Goal: Understand process/instructions: Learn about a topic

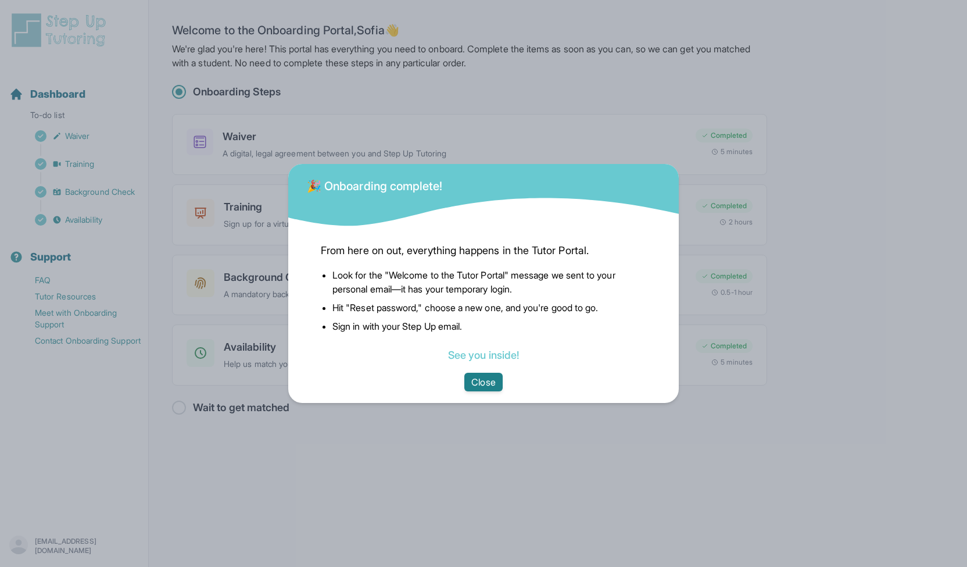
click at [487, 380] on button "Close" at bounding box center [483, 382] width 38 height 19
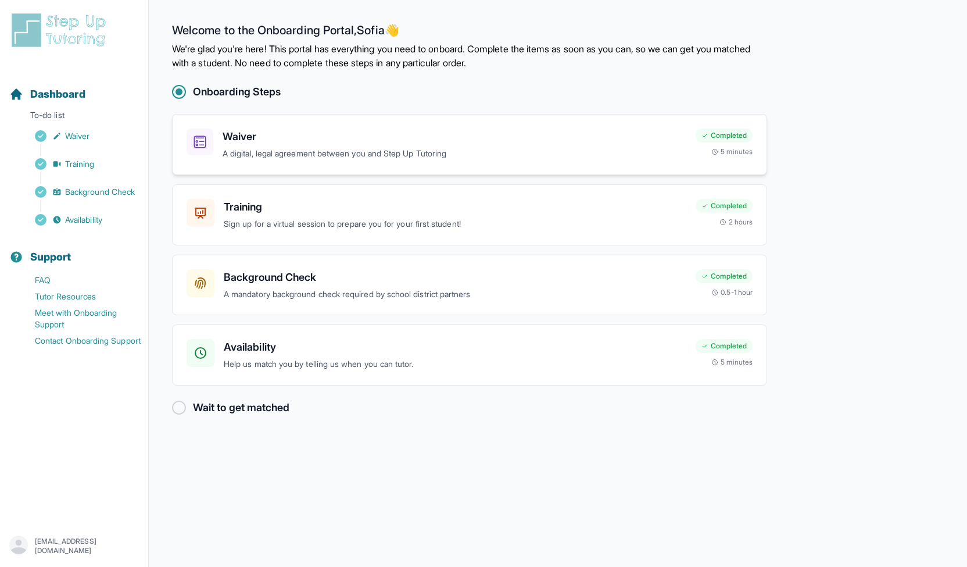
click at [618, 141] on h3 "Waiver" at bounding box center [455, 136] width 464 height 16
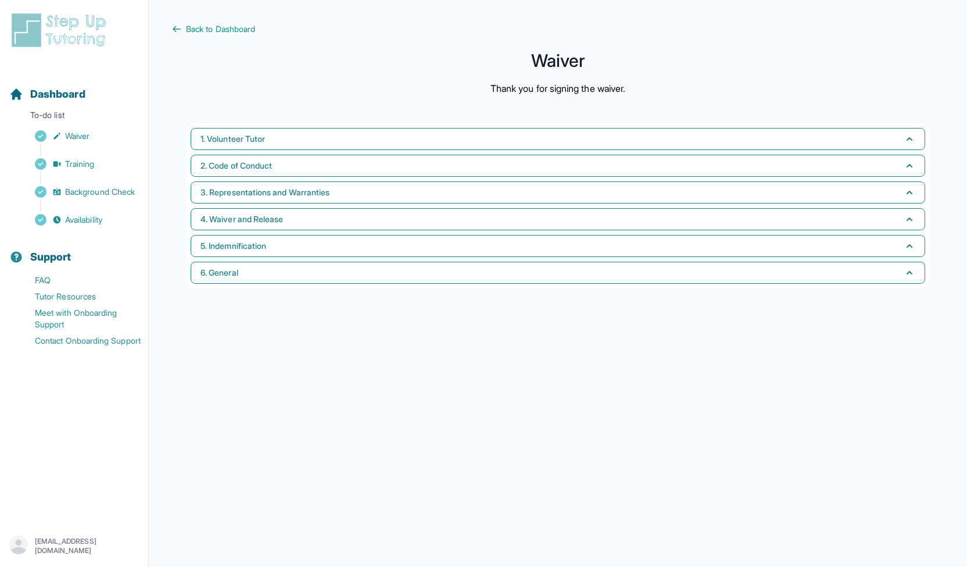
click at [73, 30] on img at bounding box center [60, 30] width 103 height 37
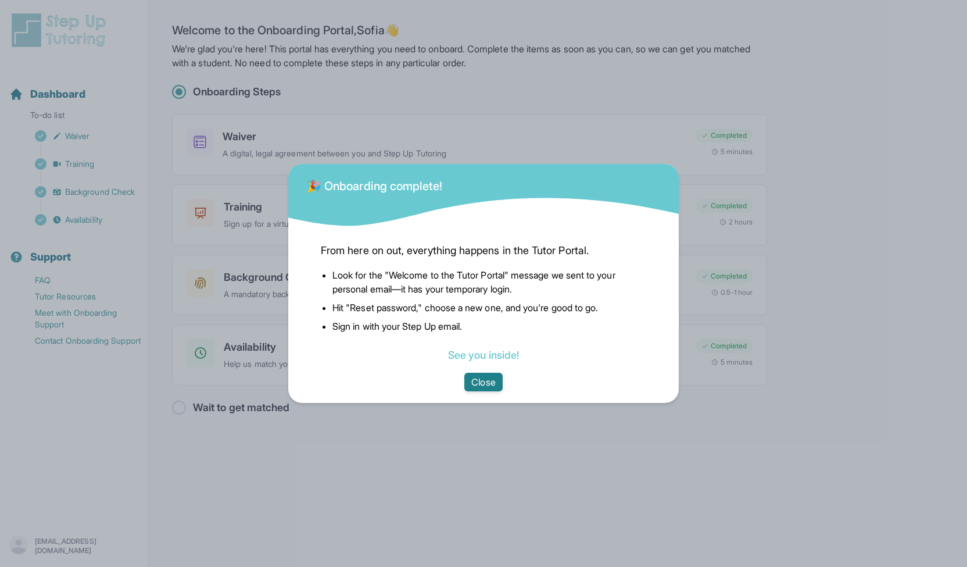
click at [478, 383] on button "Close" at bounding box center [483, 382] width 38 height 19
